Goal: Communication & Community: Answer question/provide support

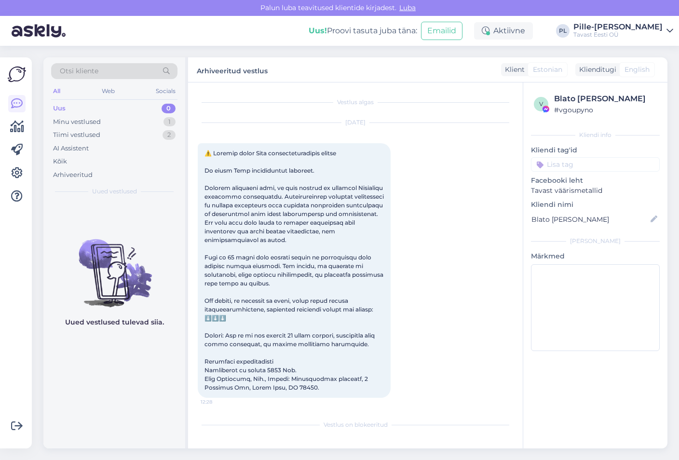
scroll to position [20, 0]
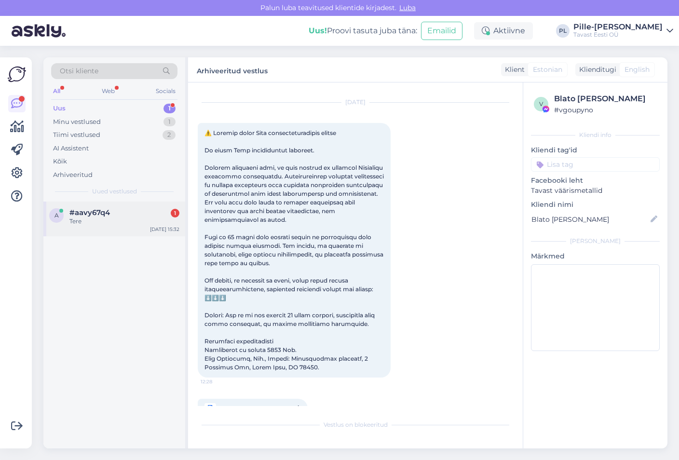
click at [73, 216] on span "#aavy67q4" at bounding box center [89, 212] width 41 height 9
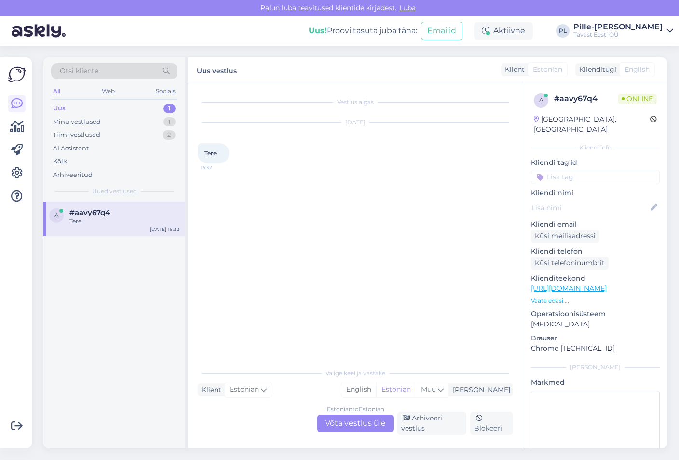
scroll to position [0, 0]
click at [356, 418] on div "Estonian to Estonian Võta vestlus üle" at bounding box center [355, 423] width 76 height 17
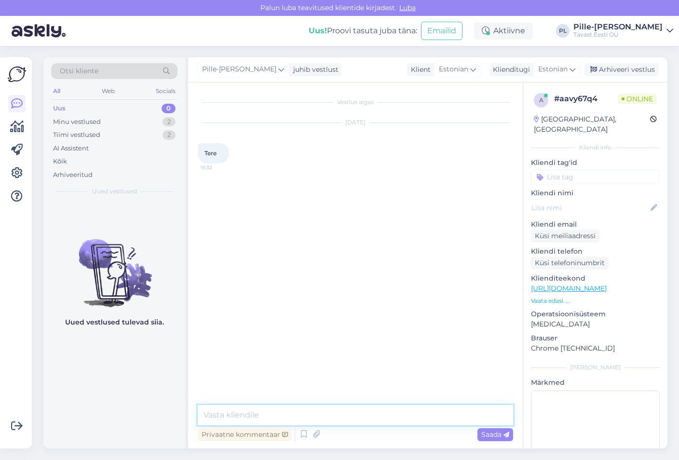
click at [353, 406] on textarea at bounding box center [355, 415] width 315 height 20
type textarea "Tere!"
type textarea "Kuidas saab aidata?"
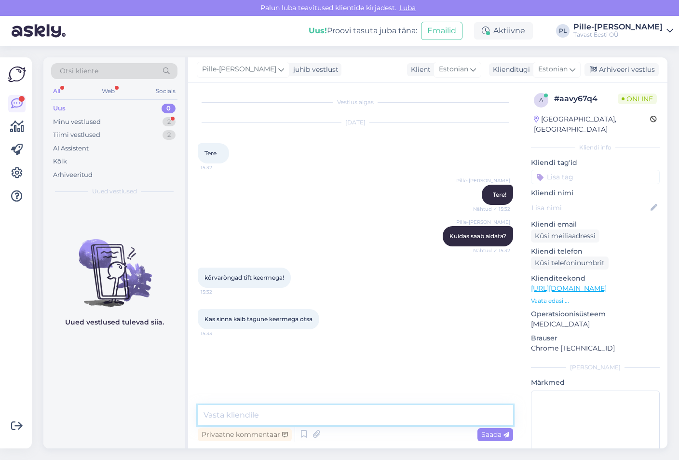
click at [319, 408] on textarea at bounding box center [355, 415] width 315 height 20
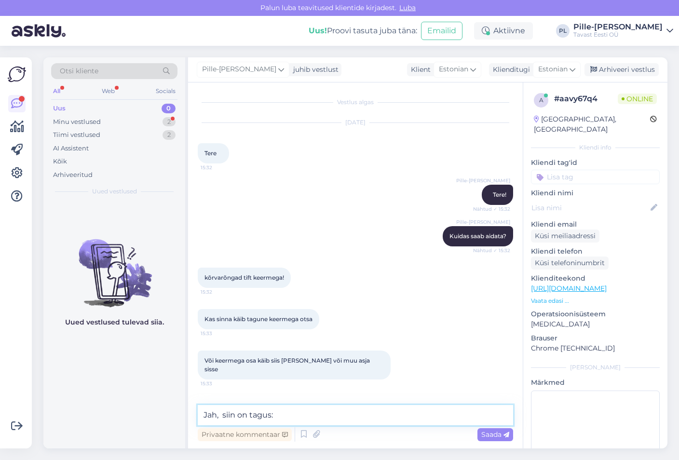
click at [322, 414] on textarea "Jah, siin on tagus:" at bounding box center [355, 415] width 315 height 20
paste textarea "[URL][DOMAIN_NAME]"
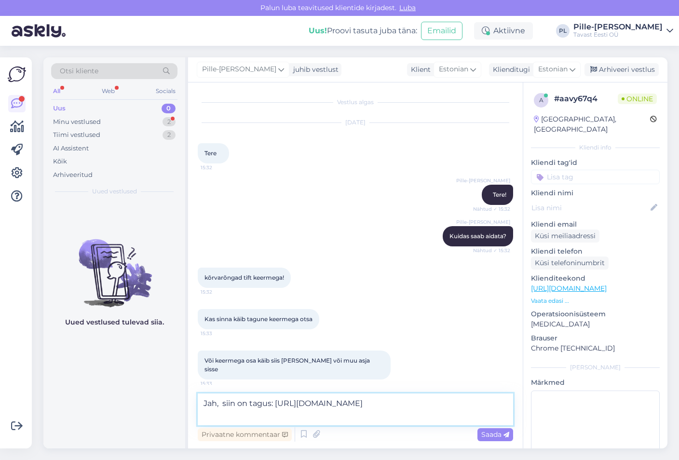
click at [243, 405] on textarea "Jah, siin on tagus: [URL][DOMAIN_NAME]" at bounding box center [355, 410] width 315 height 32
click at [248, 400] on textarea "Jah, siin on tagus: [URL][DOMAIN_NAME]" at bounding box center [355, 410] width 315 height 32
type textarea "Jah, siin on (kuld 585) tagus: [URL][DOMAIN_NAME]"
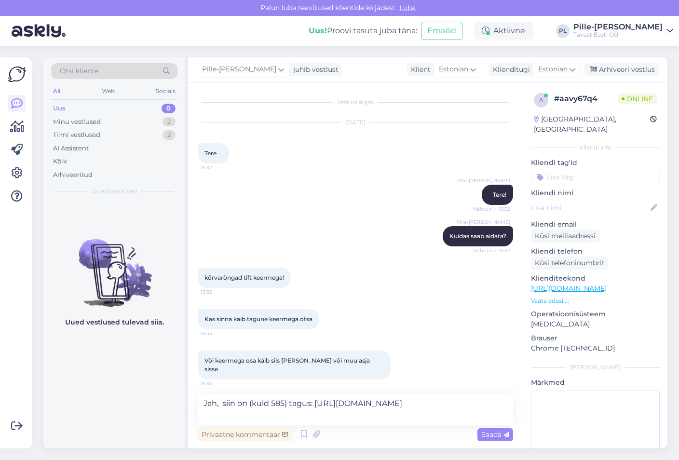
click at [492, 435] on span "Saada" at bounding box center [495, 434] width 28 height 9
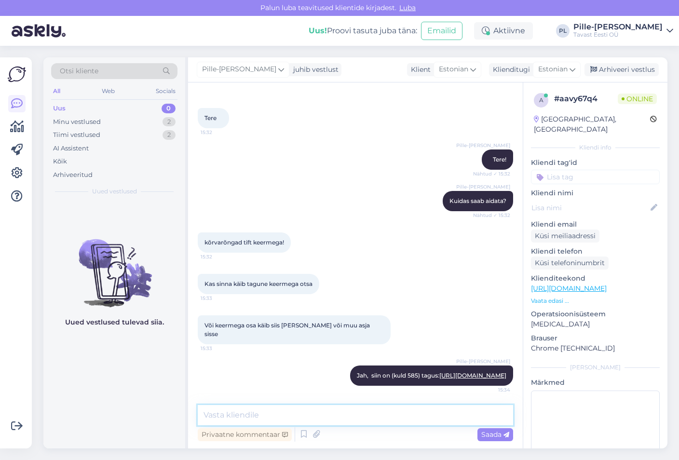
click at [313, 414] on textarea at bounding box center [355, 415] width 315 height 20
type textarea "S"
type textarea "Keermega tihvt ja tagus on turvalisemad kui traditsioonilised kinnitused"
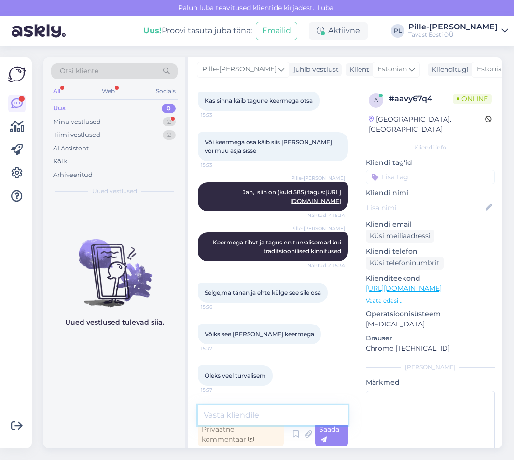
scroll to position [236, 0]
click at [268, 411] on textarea at bounding box center [273, 415] width 150 height 20
type textarea "Jah, [PERSON_NAME] jääb sile osa"
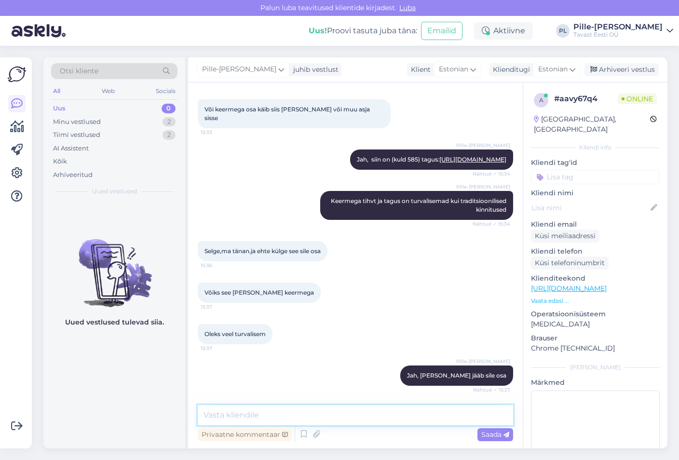
scroll to position [260, 0]
